Goal: Information Seeking & Learning: Learn about a topic

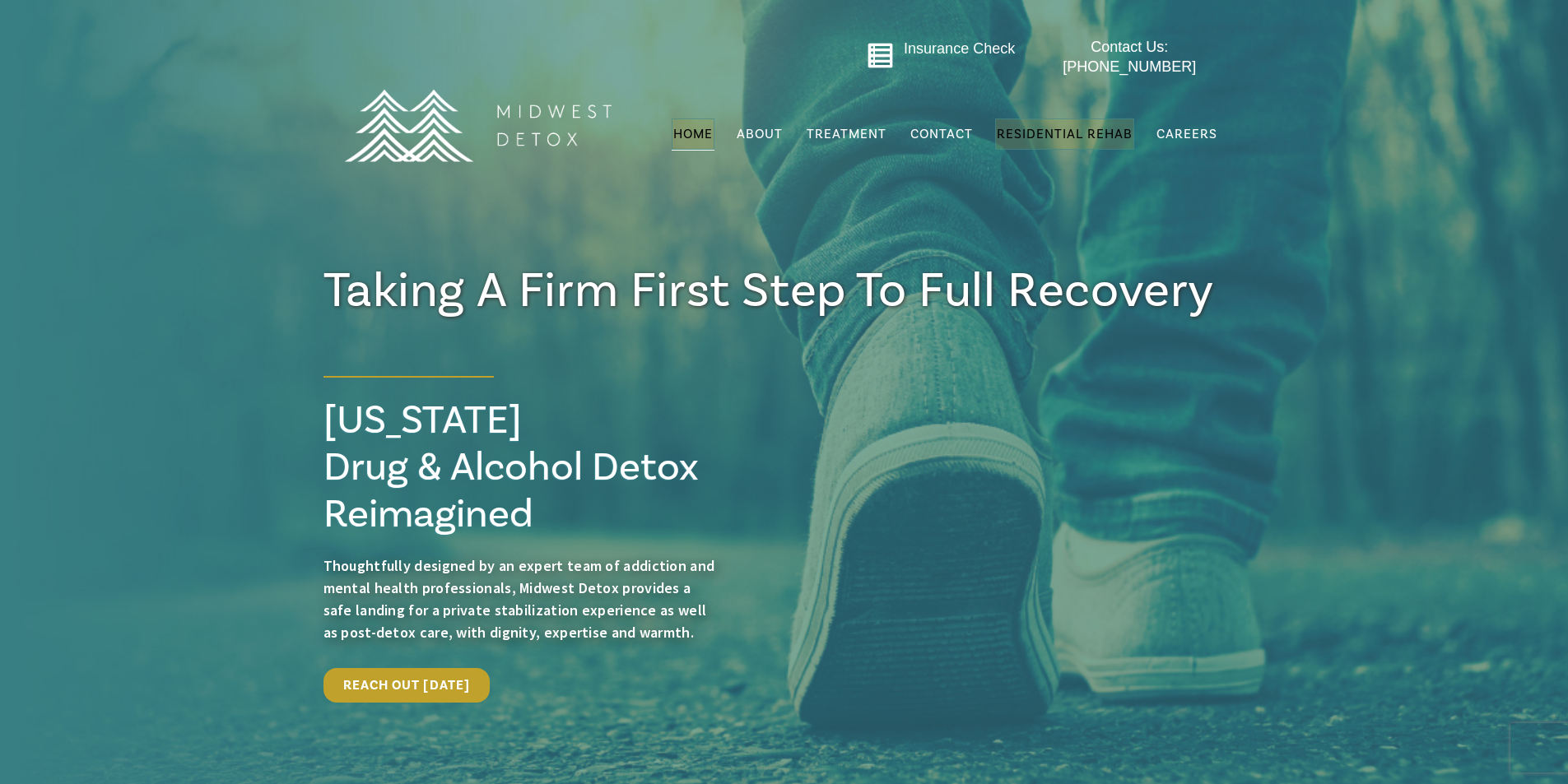
click at [1114, 126] on span "Residential Rehab" at bounding box center [1064, 134] width 136 height 16
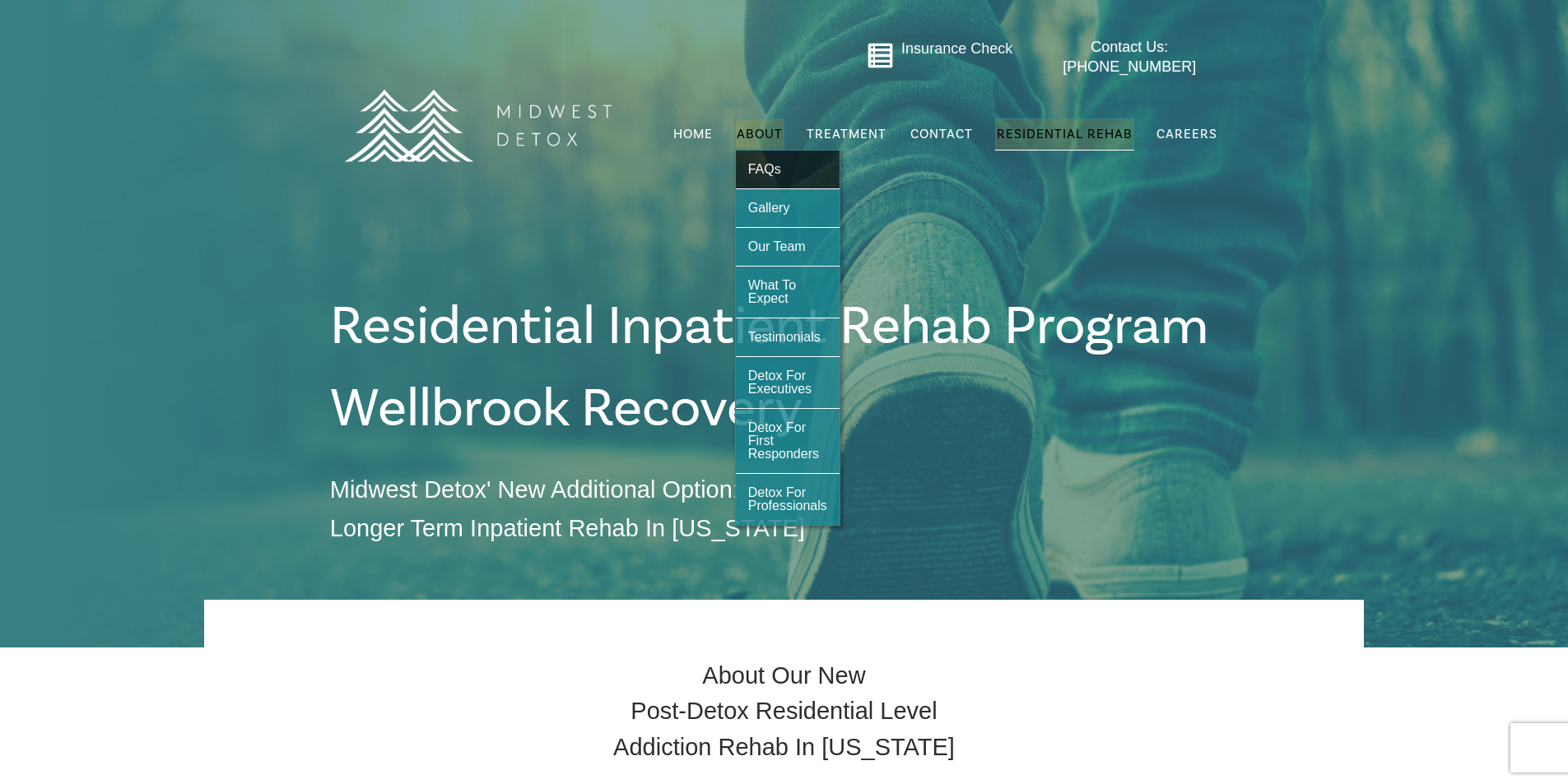
click at [778, 166] on span "FAQs" at bounding box center [764, 169] width 33 height 14
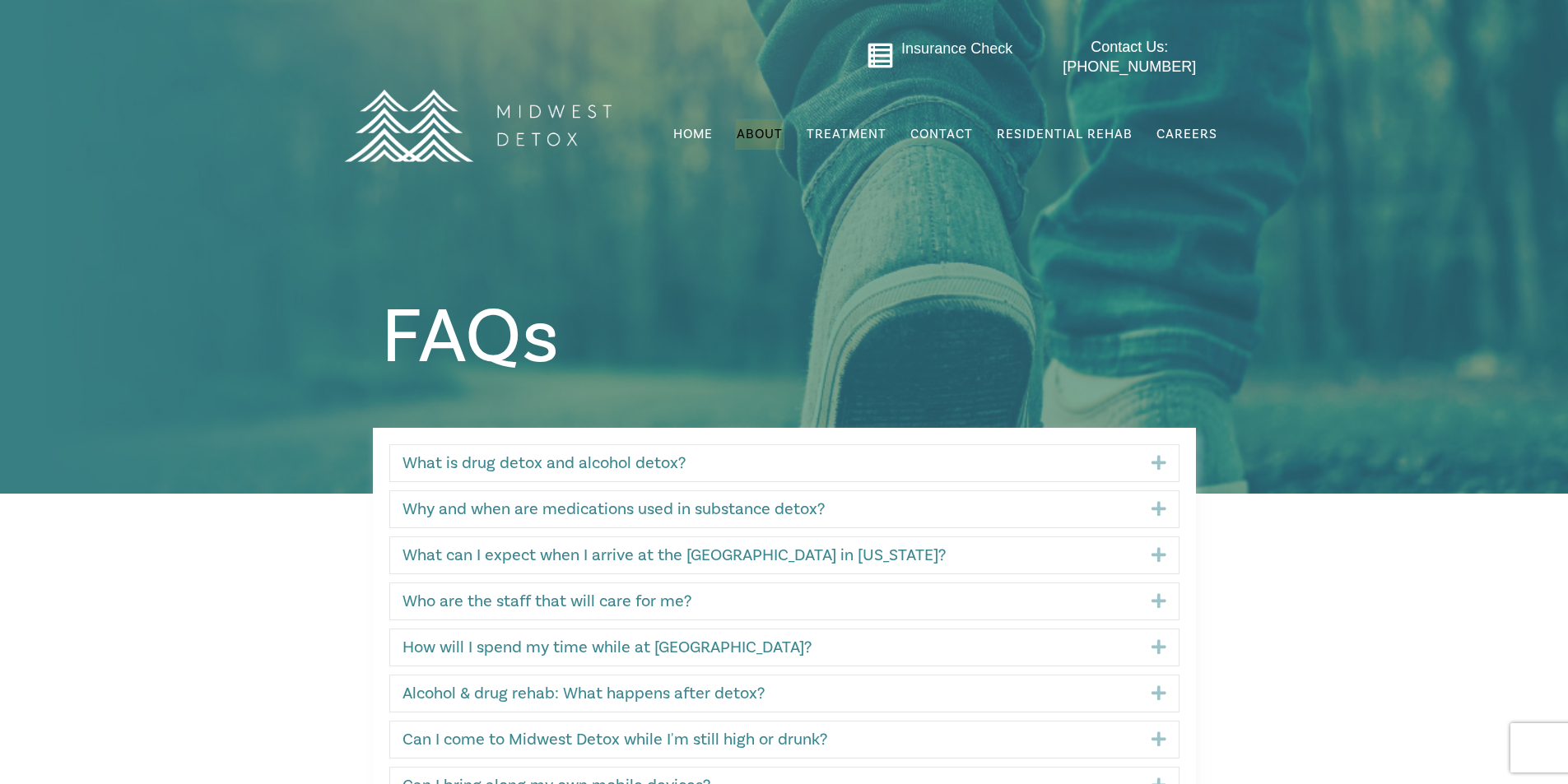
scroll to position [247, 0]
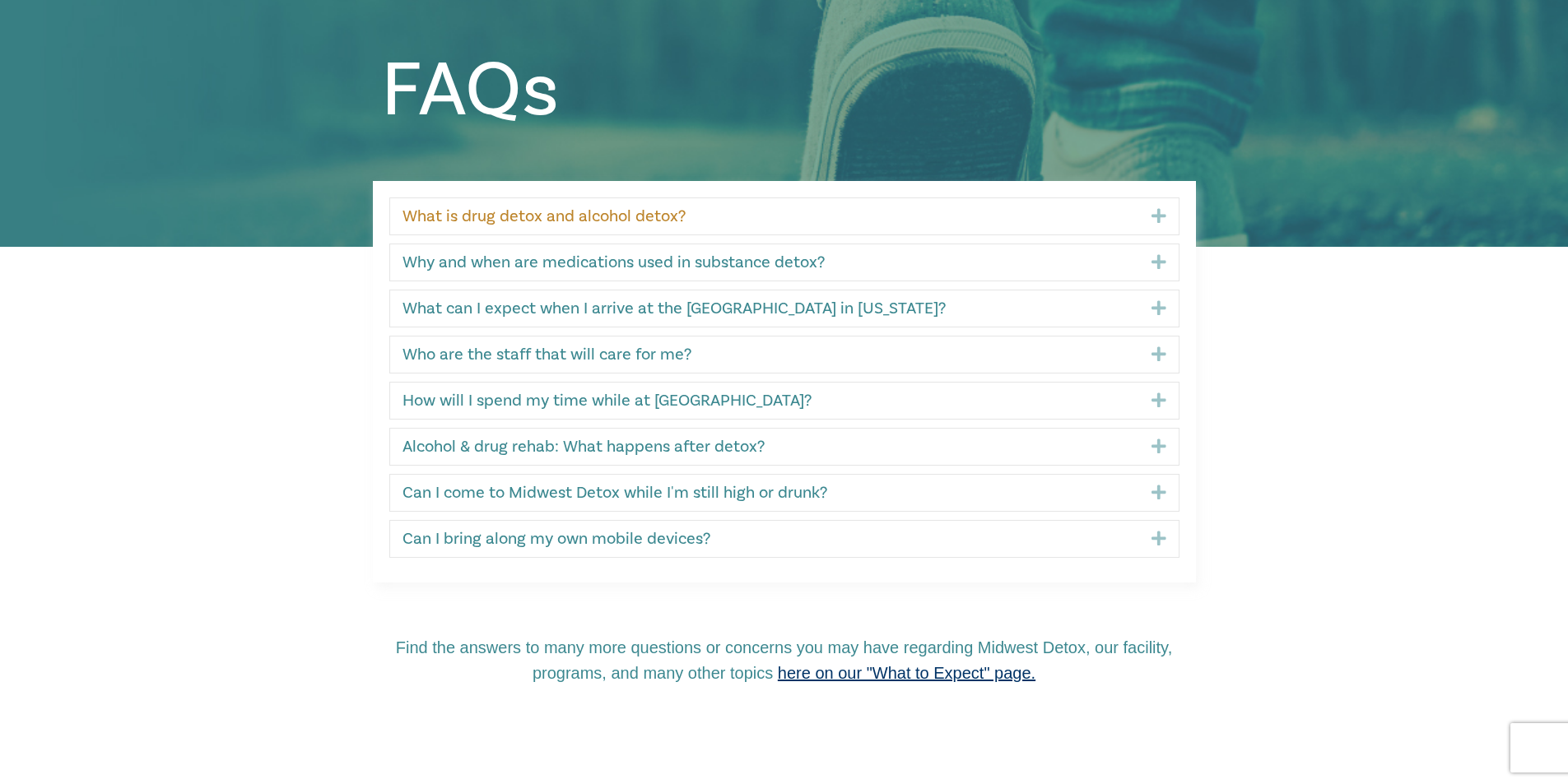
click at [677, 216] on link "What is drug detox and alcohol detox?" at bounding box center [765, 216] width 724 height 20
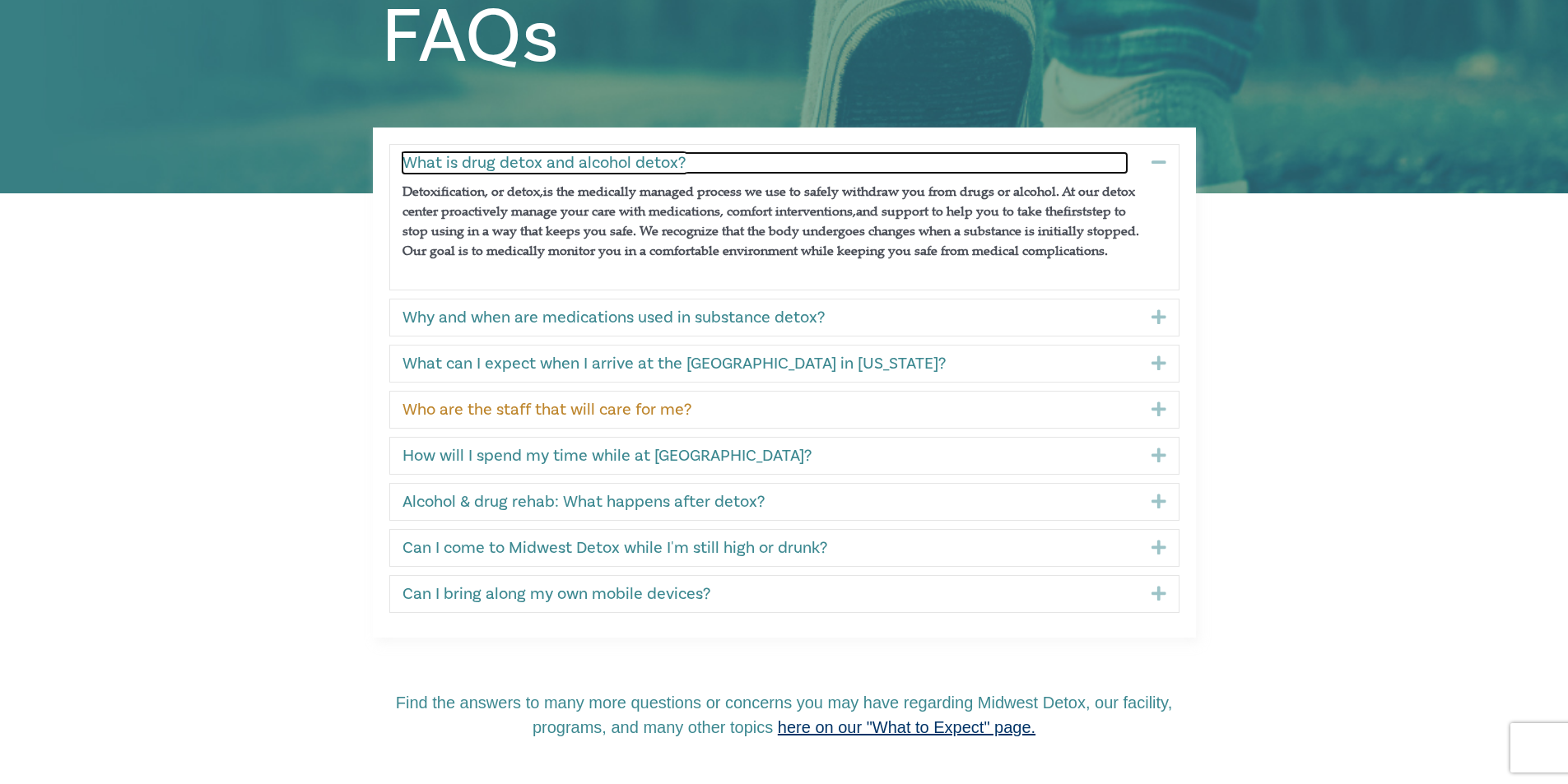
scroll to position [329, 0]
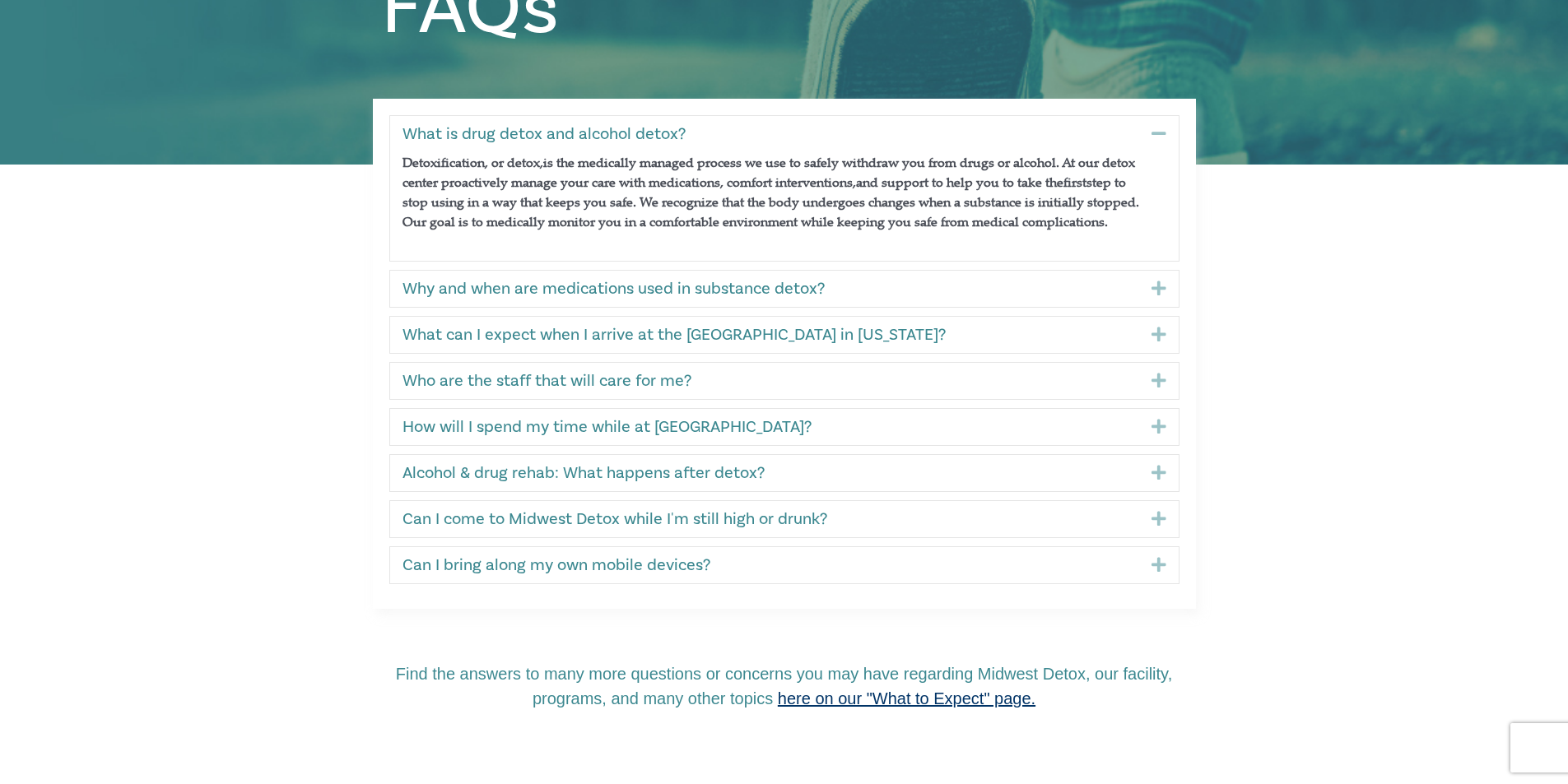
click at [862, 507] on div "Can I come to Midwest Detox while I'm still high or drunk? Expand" at bounding box center [784, 519] width 788 height 36
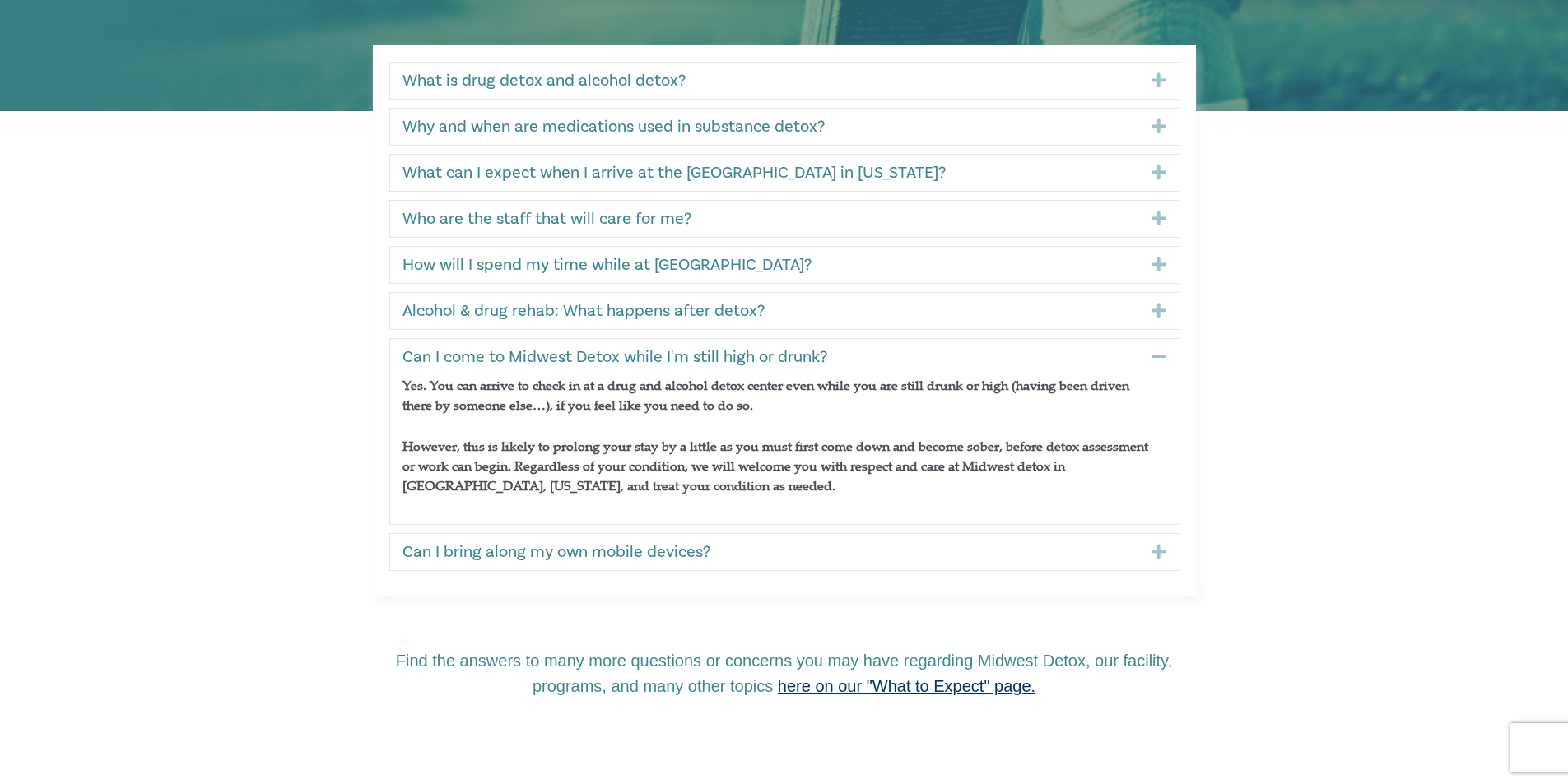
scroll to position [411, 0]
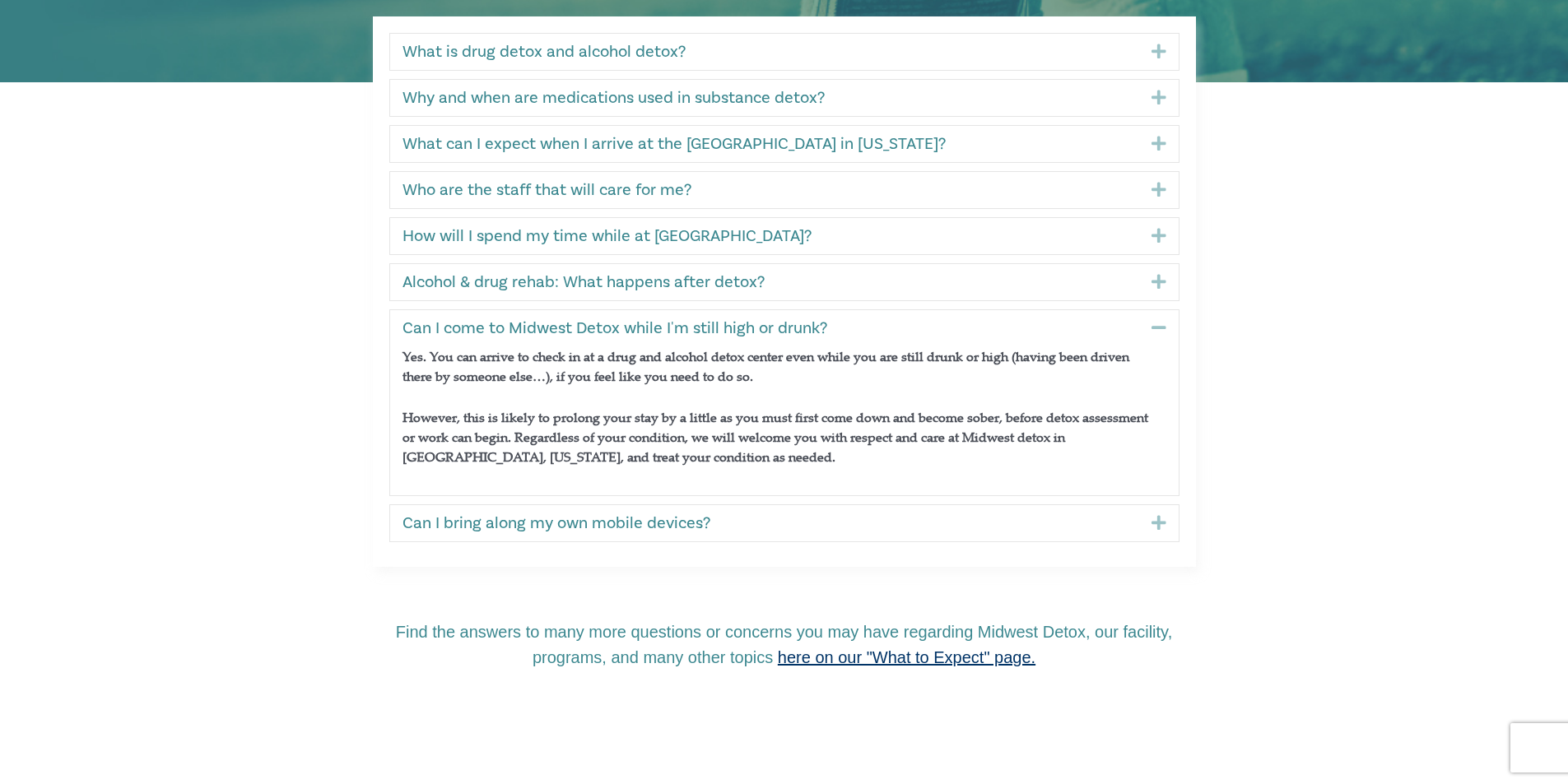
click at [855, 507] on div "Can I bring along my own mobile devices? Expand" at bounding box center [784, 523] width 788 height 36
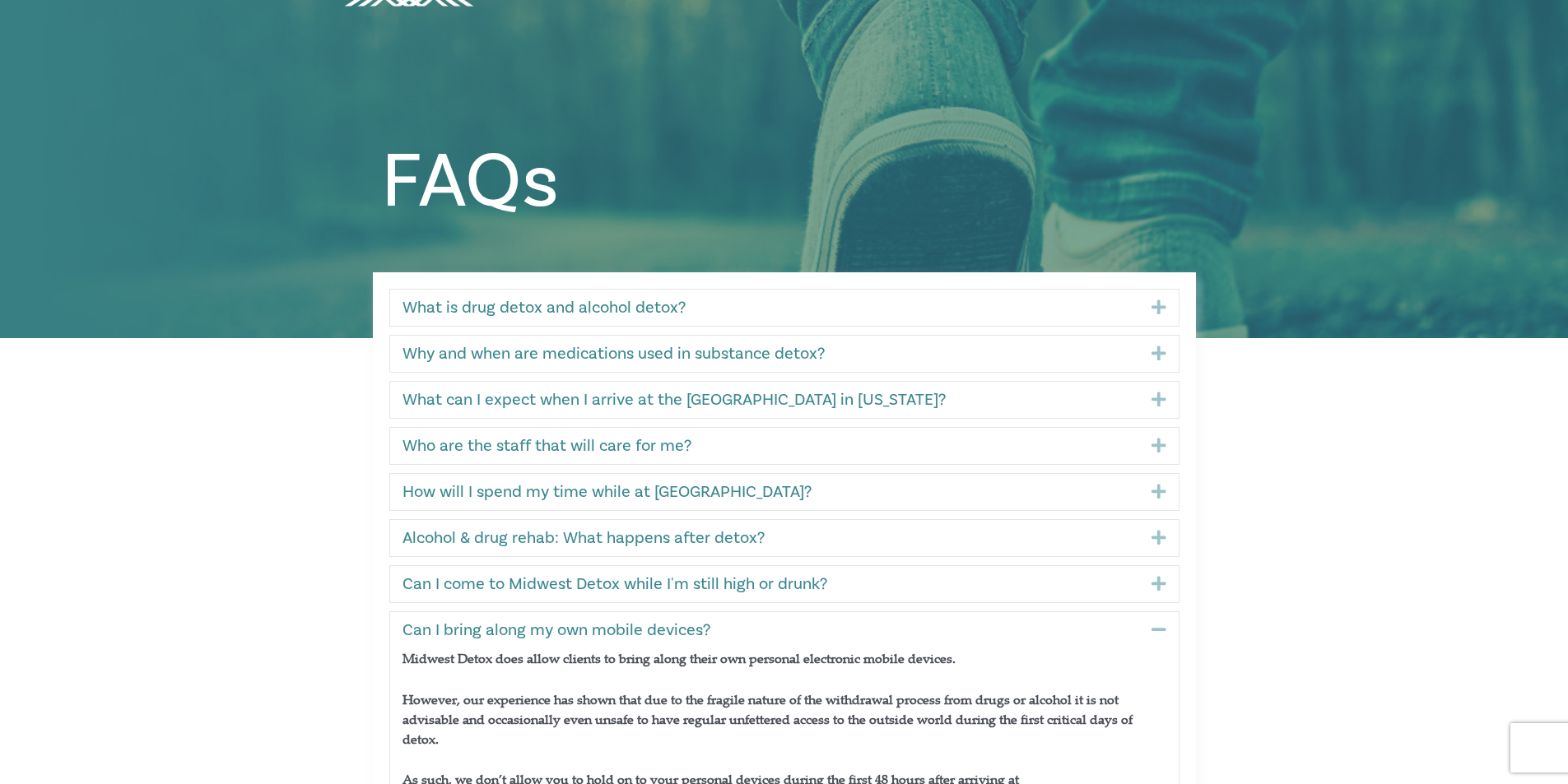
scroll to position [0, 0]
